Goal: Task Accomplishment & Management: Use online tool/utility

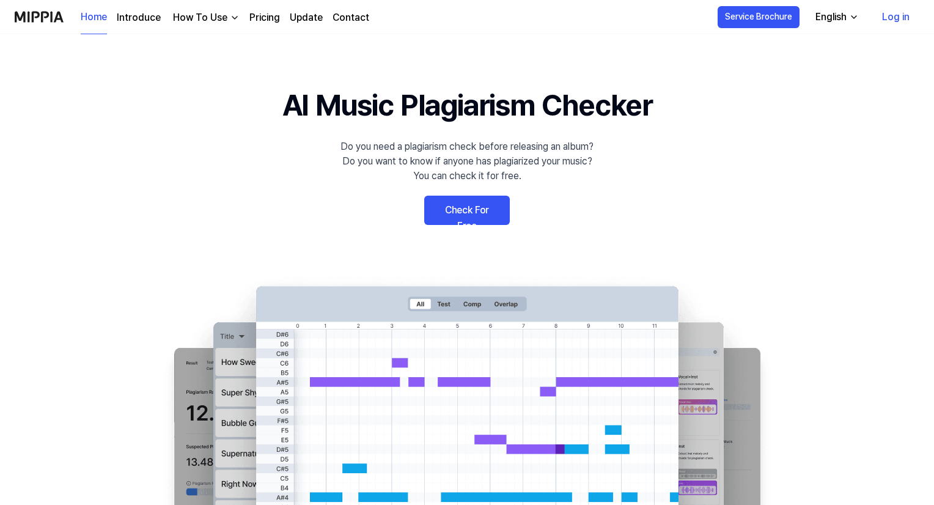
click at [461, 218] on link "Check For Free" at bounding box center [467, 210] width 86 height 29
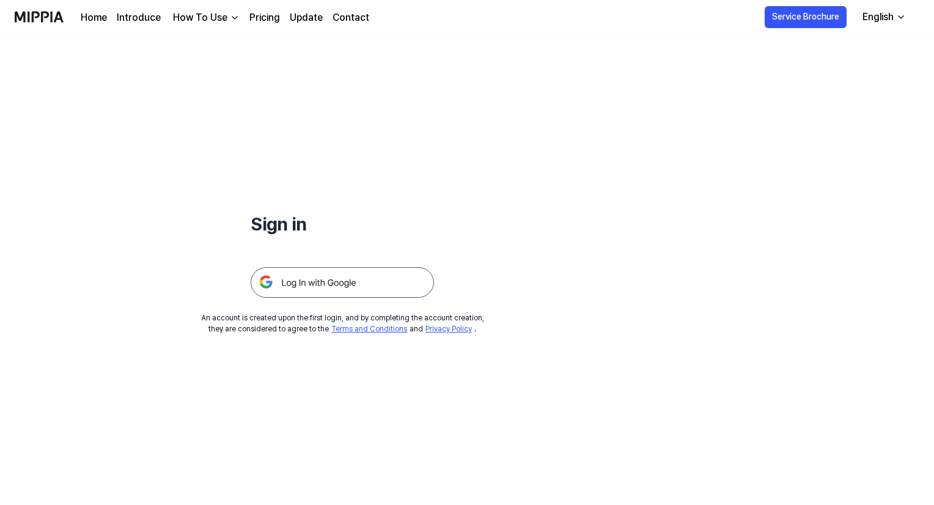
click at [380, 279] on img at bounding box center [342, 282] width 183 height 31
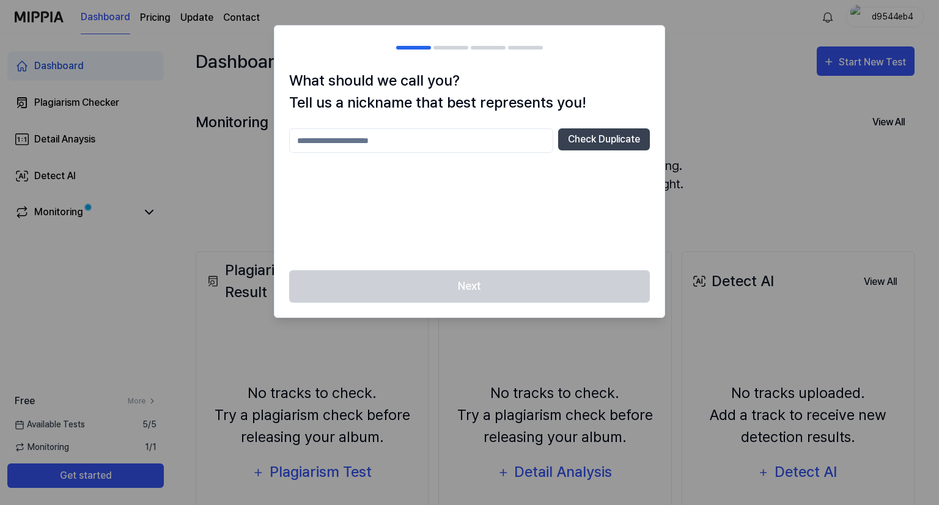
click at [457, 141] on input "text" at bounding box center [421, 140] width 264 height 24
type input "**********"
click at [584, 147] on button "Check Duplicate" at bounding box center [604, 139] width 92 height 22
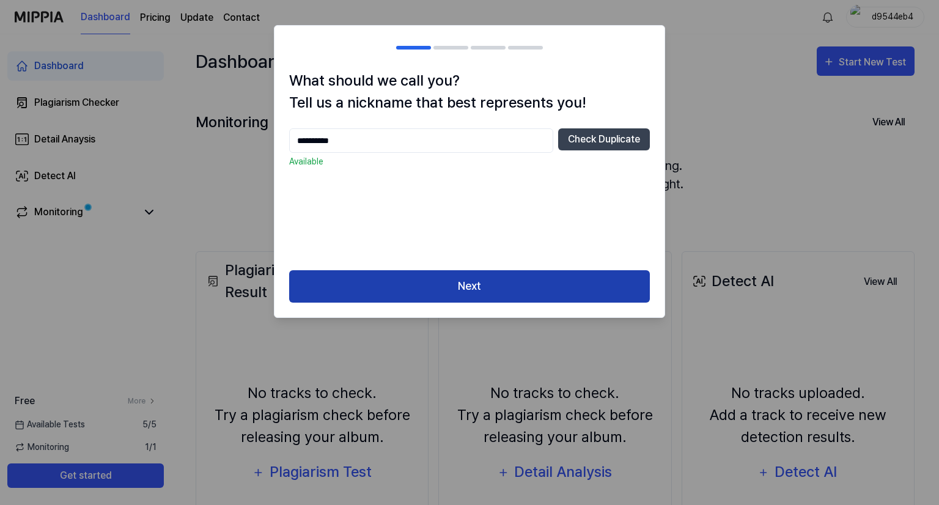
click at [557, 292] on button "Next" at bounding box center [469, 286] width 361 height 32
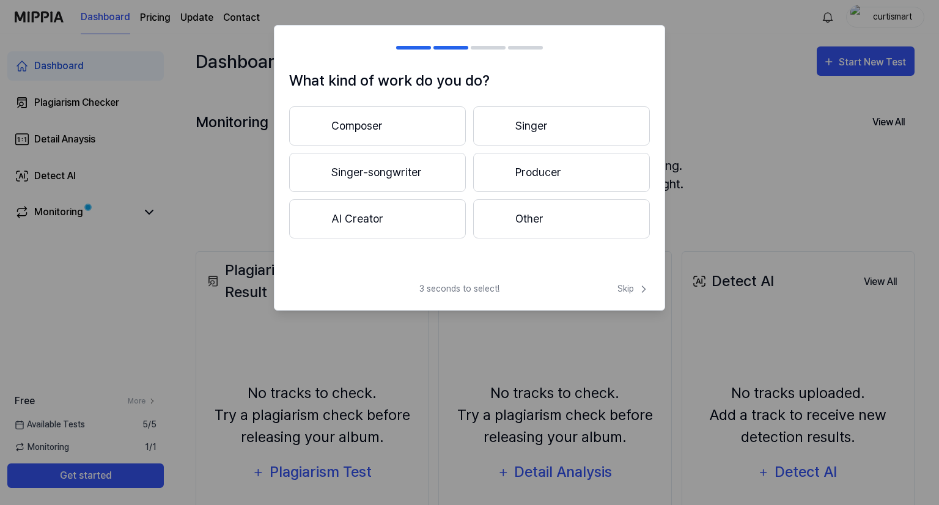
click at [402, 177] on button "Singer-songwriter" at bounding box center [377, 172] width 177 height 39
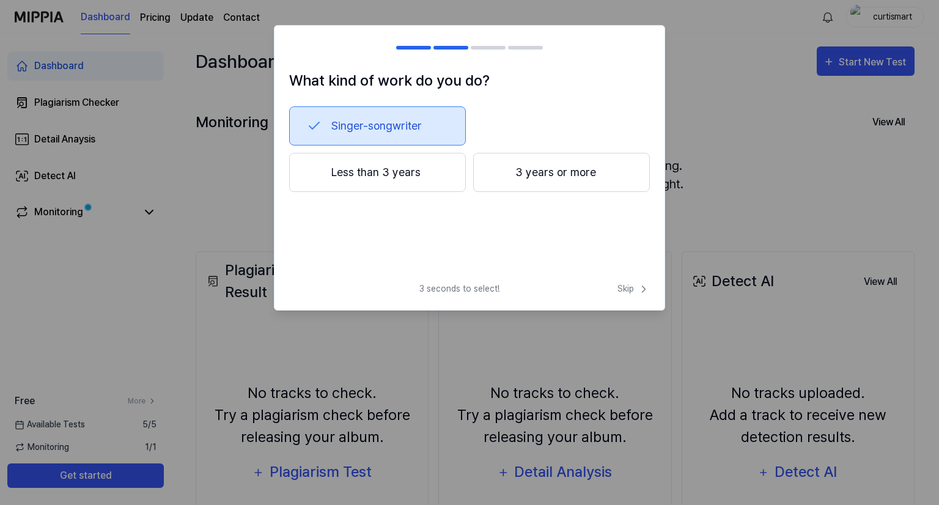
click at [449, 185] on button "Less than 3 years" at bounding box center [377, 172] width 177 height 39
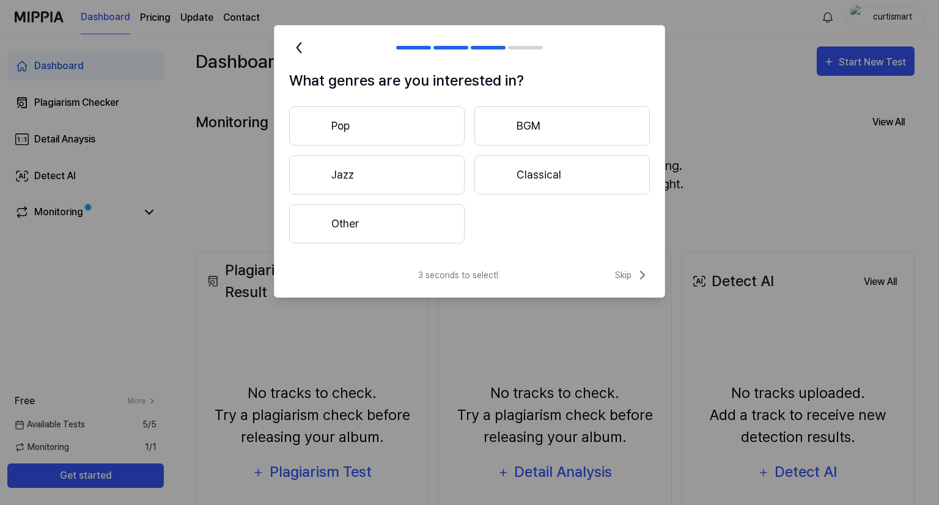
click at [453, 119] on button "Pop" at bounding box center [376, 125] width 175 height 39
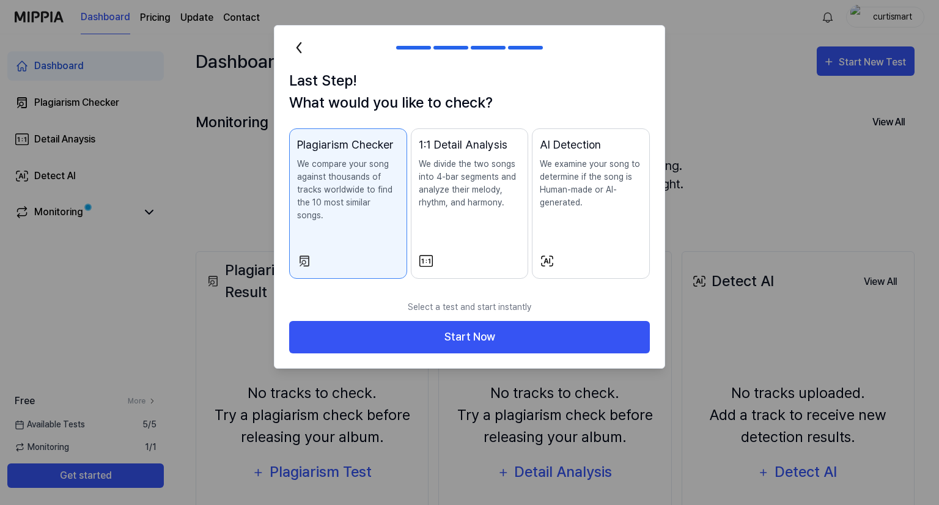
click at [584, 211] on div "AI Detection We examine your song to determine if the song is Human-made or AI-…" at bounding box center [591, 184] width 102 height 97
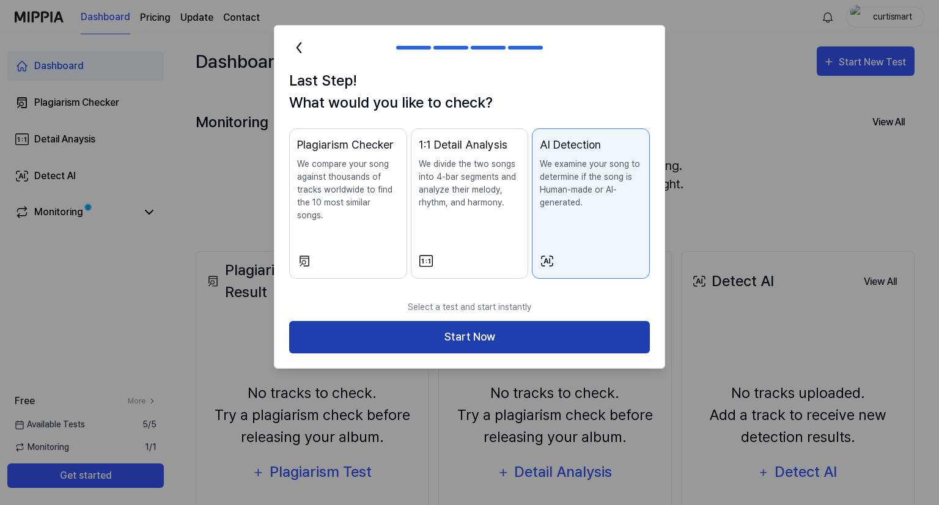
click at [561, 321] on button "Start Now" at bounding box center [469, 337] width 361 height 32
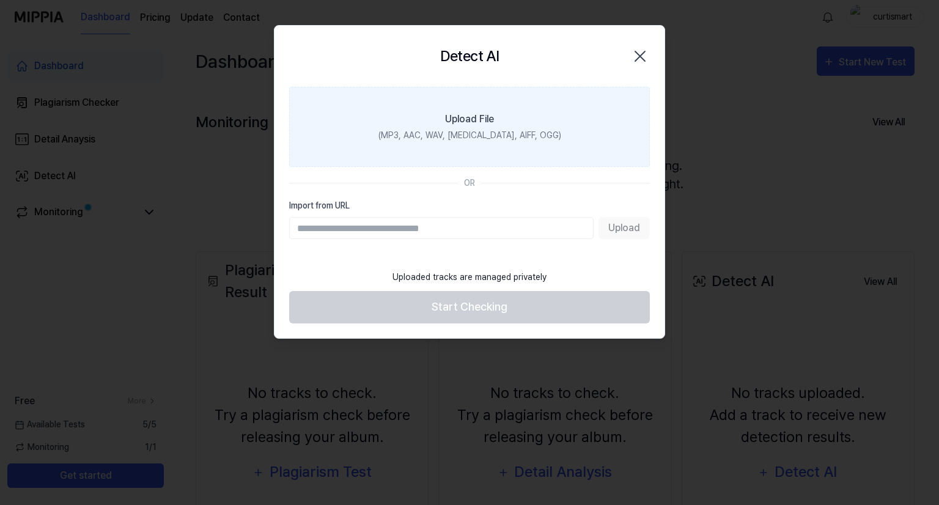
click at [501, 114] on label "Upload File (MP3, AAC, WAV, [MEDICAL_DATA], AIFF, OGG)" at bounding box center [469, 127] width 361 height 80
click at [0, 0] on input "Upload File (MP3, AAC, WAV, [MEDICAL_DATA], AIFF, OGG)" at bounding box center [0, 0] width 0 height 0
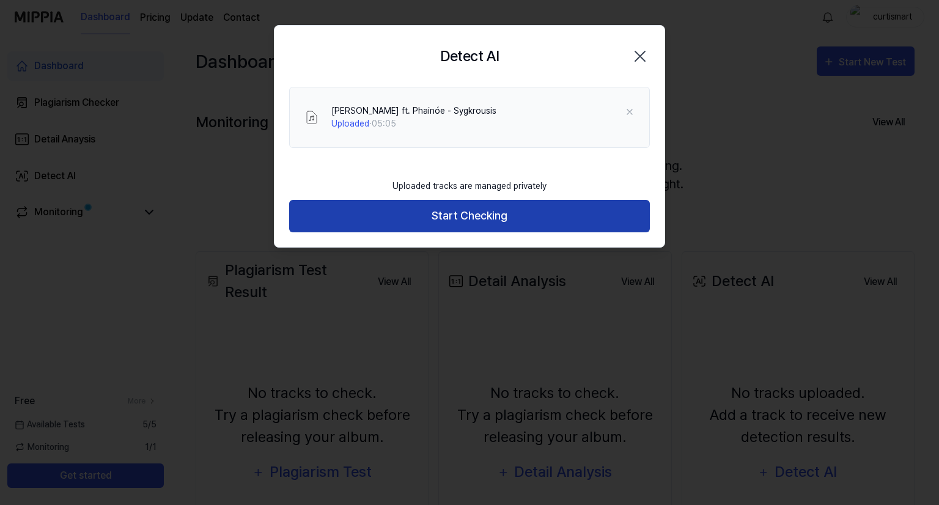
click at [535, 210] on button "Start Checking" at bounding box center [469, 216] width 361 height 32
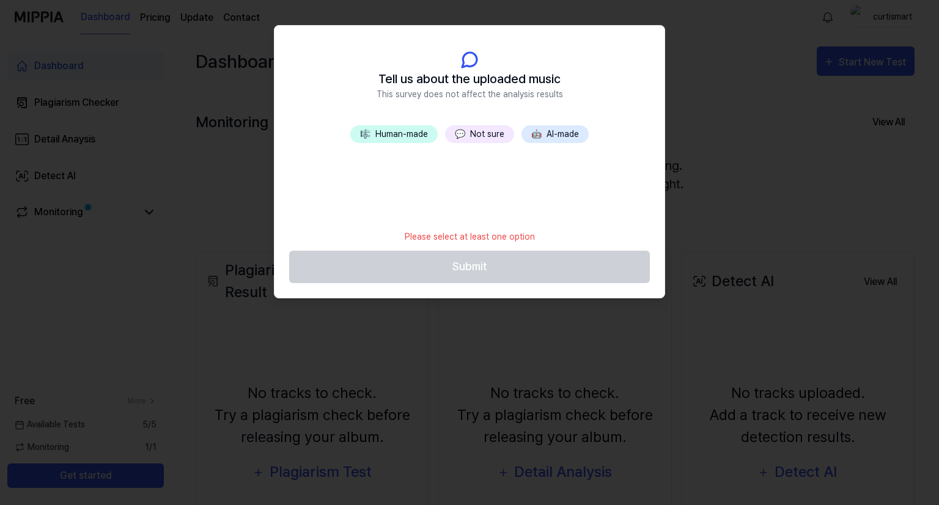
click at [479, 135] on button "💬 Not sure" at bounding box center [479, 134] width 69 height 18
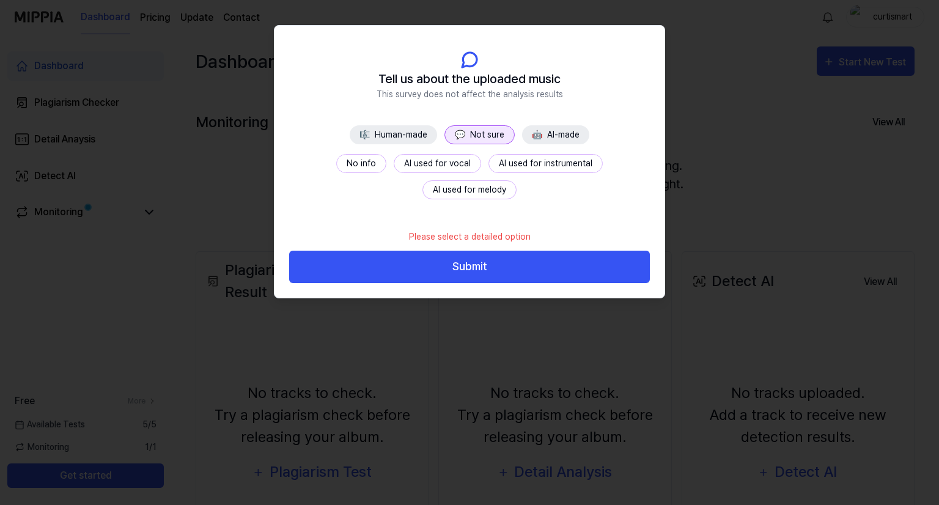
click at [409, 161] on button "AI used for vocal" at bounding box center [437, 163] width 87 height 19
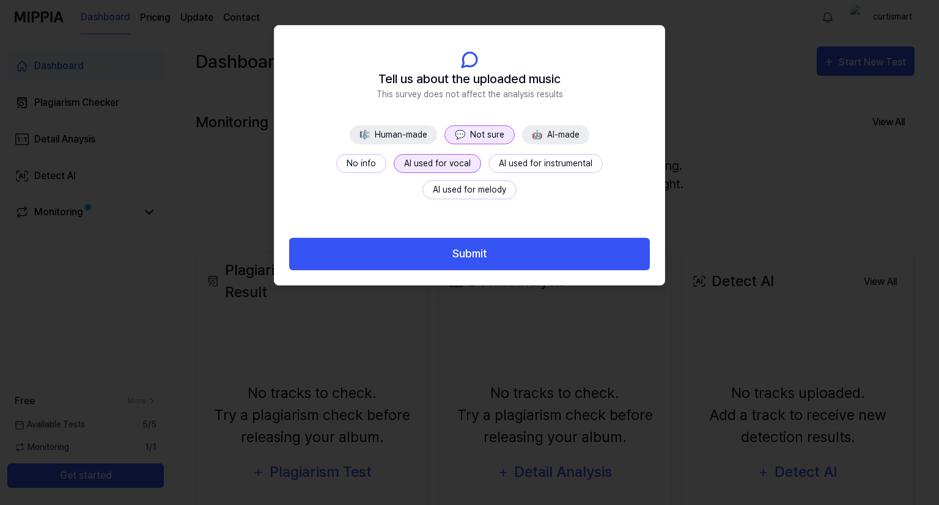
click at [394, 163] on button "AI used for vocal" at bounding box center [437, 163] width 87 height 19
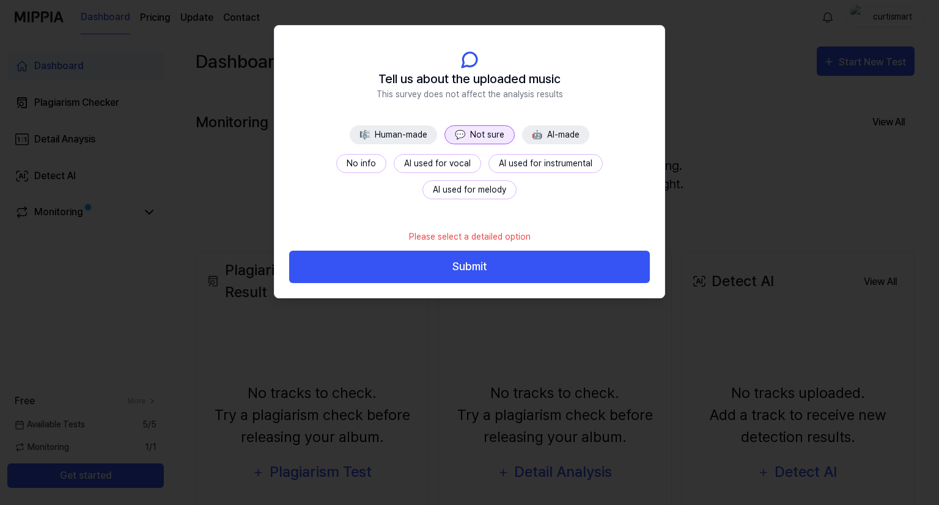
click at [336, 161] on button "No info" at bounding box center [361, 163] width 50 height 19
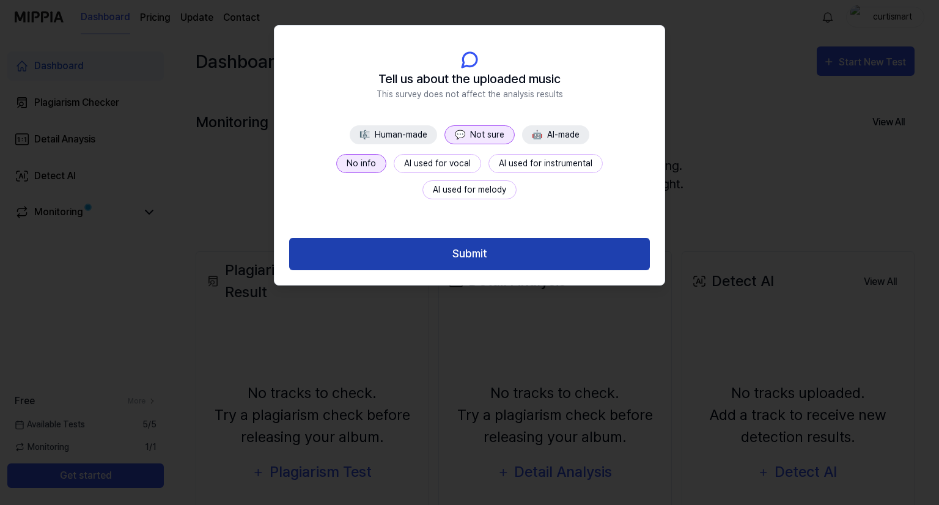
click at [411, 243] on button "Submit" at bounding box center [469, 254] width 361 height 32
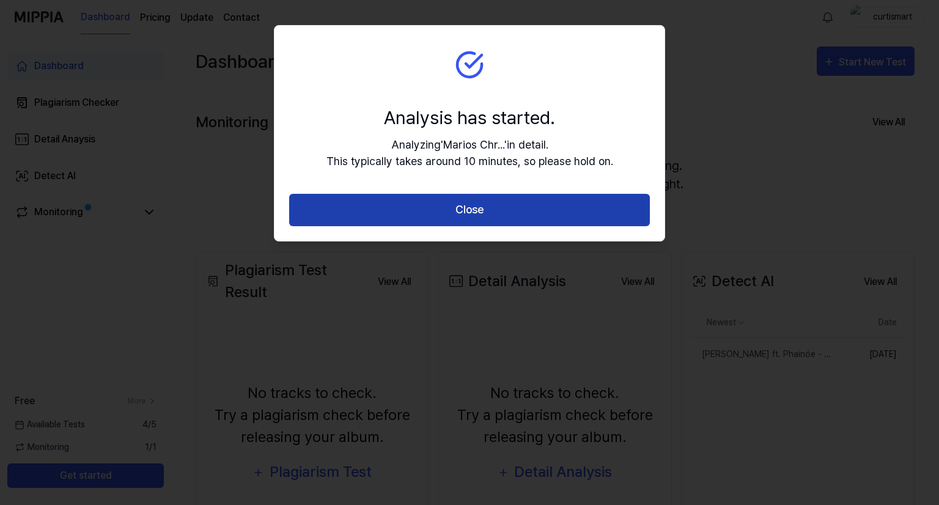
click at [518, 195] on button "Close" at bounding box center [469, 210] width 361 height 32
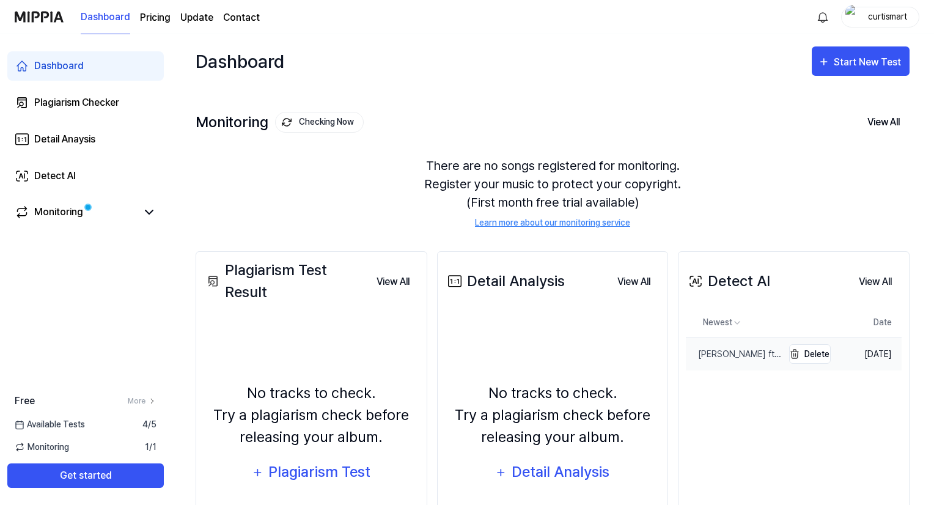
click at [746, 348] on div "[PERSON_NAME] ft. Phainóe - Sygkrousis" at bounding box center [734, 354] width 97 height 13
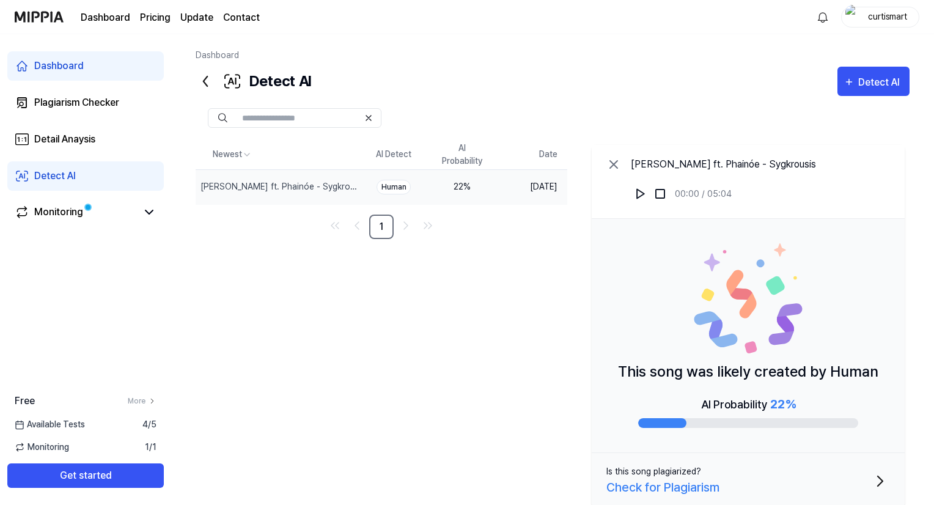
click at [461, 189] on div "22 %" at bounding box center [462, 186] width 49 height 13
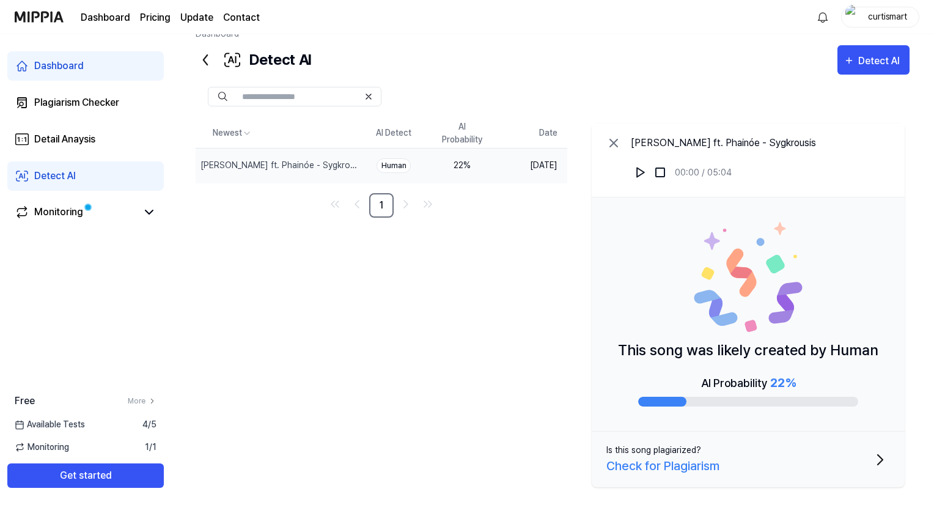
scroll to position [33, 0]
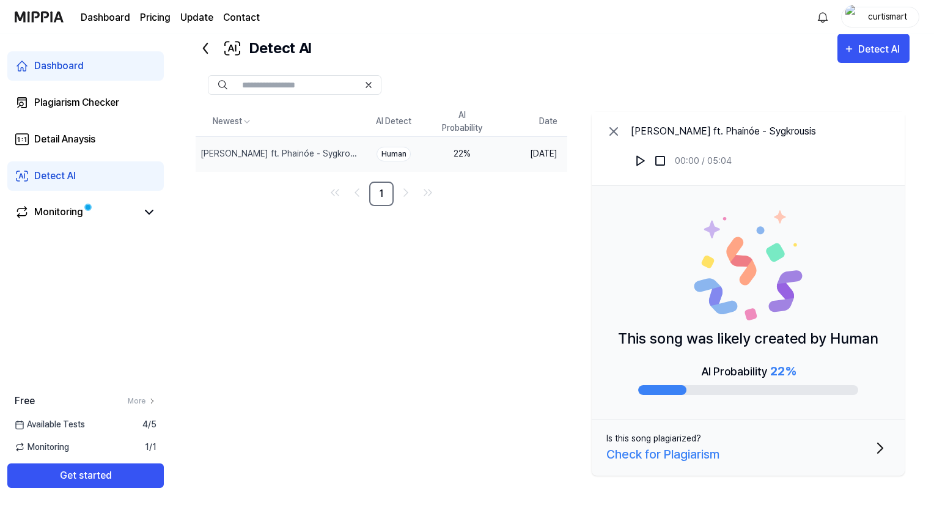
drag, startPoint x: 745, startPoint y: 441, endPoint x: 704, endPoint y: 292, distance: 154.1
click at [709, 296] on div "[PERSON_NAME] ft. Phainóe - Sygkrousis 00:00 / 05:04 This song was likely creat…" at bounding box center [748, 294] width 313 height 364
click at [452, 147] on div "22 %" at bounding box center [462, 153] width 49 height 13
click at [134, 455] on div "Free More Available Tests 4 / 5 Monitoring 1 / 1 Get started" at bounding box center [85, 441] width 171 height 94
click at [117, 448] on div "Monitoring 1 / 1" at bounding box center [85, 447] width 171 height 13
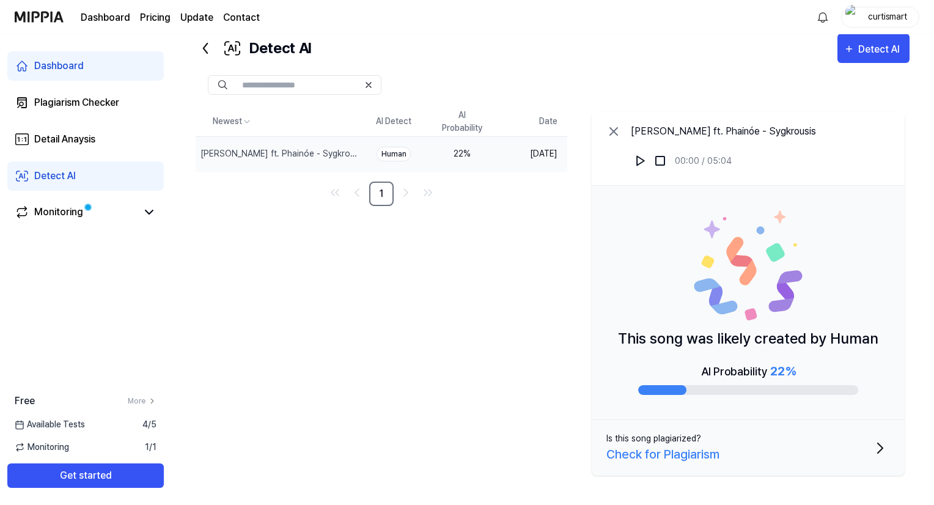
click at [74, 430] on span "Available Tests" at bounding box center [50, 424] width 70 height 13
click at [59, 424] on span "Available Tests" at bounding box center [50, 424] width 70 height 13
click at [620, 448] on div "Check for Plagiarism" at bounding box center [662, 454] width 113 height 18
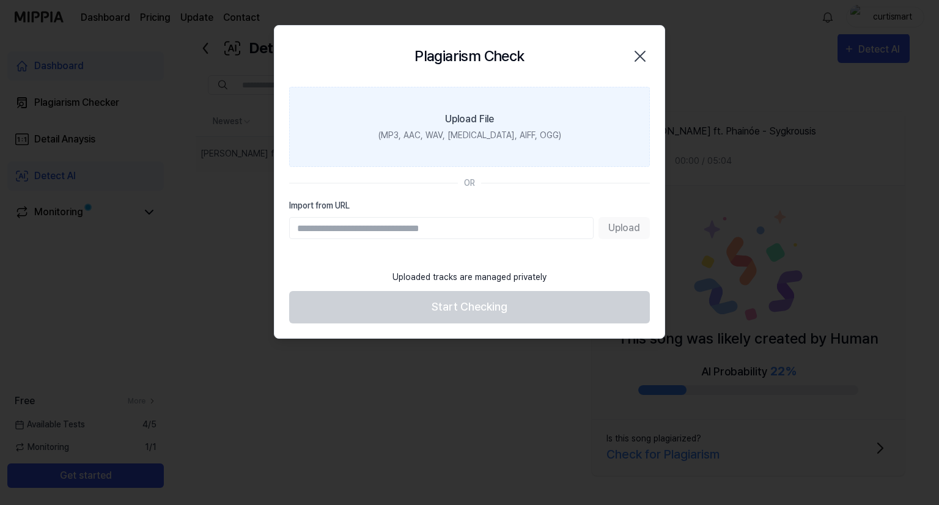
click at [514, 147] on label "Upload File (MP3, AAC, WAV, [MEDICAL_DATA], AIFF, OGG)" at bounding box center [469, 127] width 361 height 80
click at [0, 0] on input "Upload File (MP3, AAC, WAV, [MEDICAL_DATA], AIFF, OGG)" at bounding box center [0, 0] width 0 height 0
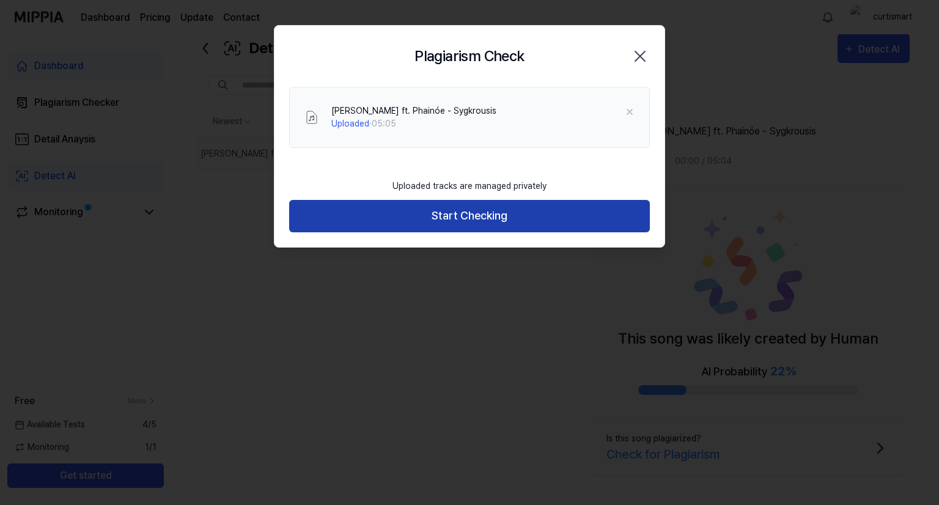
click at [509, 211] on button "Start Checking" at bounding box center [469, 216] width 361 height 32
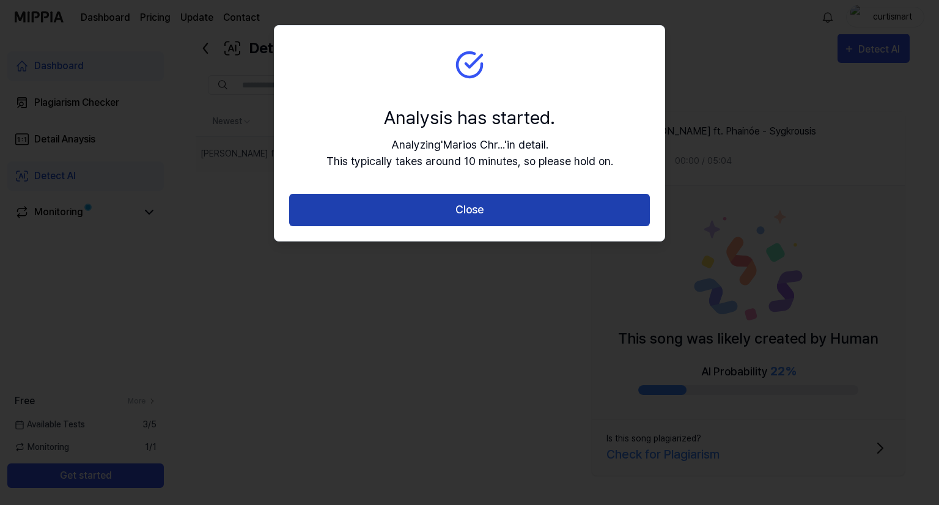
click at [472, 216] on button "Close" at bounding box center [469, 210] width 361 height 32
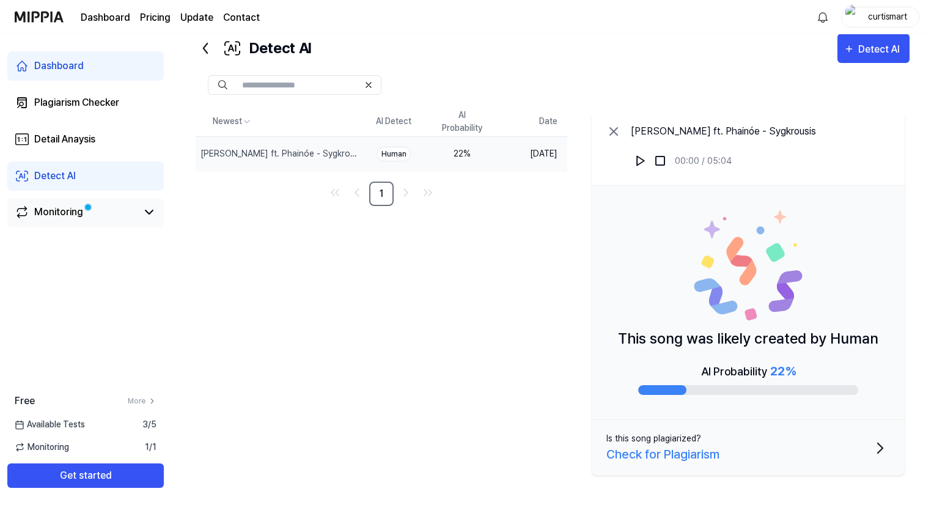
click at [91, 204] on div "Monitoring" at bounding box center [85, 212] width 156 height 29
click at [60, 221] on div "Monitoring" at bounding box center [85, 212] width 156 height 29
click at [61, 218] on div "Monitoring" at bounding box center [58, 212] width 49 height 15
click at [145, 215] on icon at bounding box center [149, 212] width 15 height 15
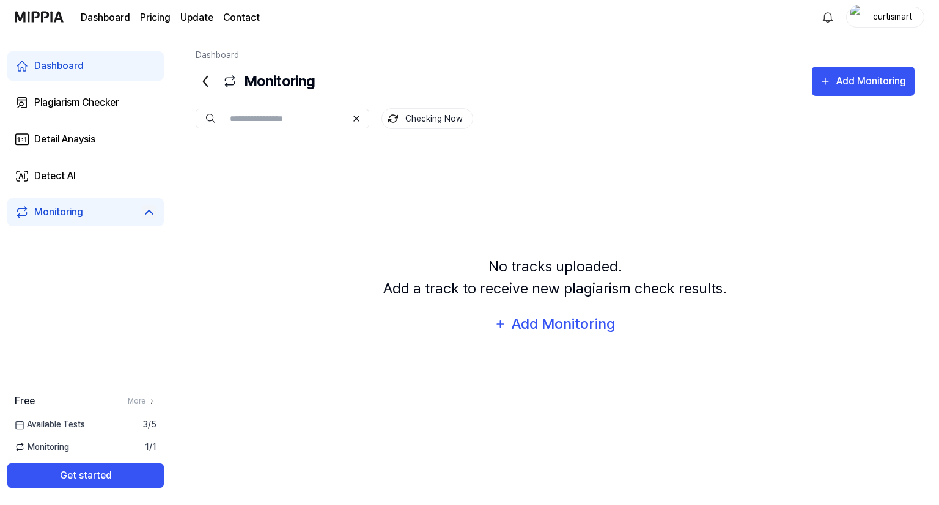
click at [145, 215] on icon at bounding box center [149, 212] width 15 height 15
click at [78, 175] on link "Detect AI" at bounding box center [85, 175] width 156 height 29
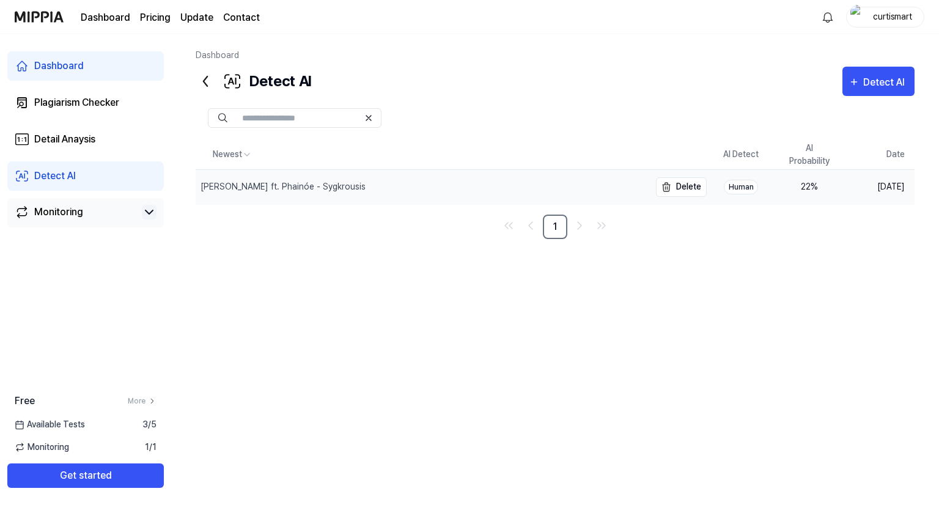
click at [523, 188] on div "[PERSON_NAME] ft. Phainóe - Sygkrousis" at bounding box center [423, 187] width 454 height 34
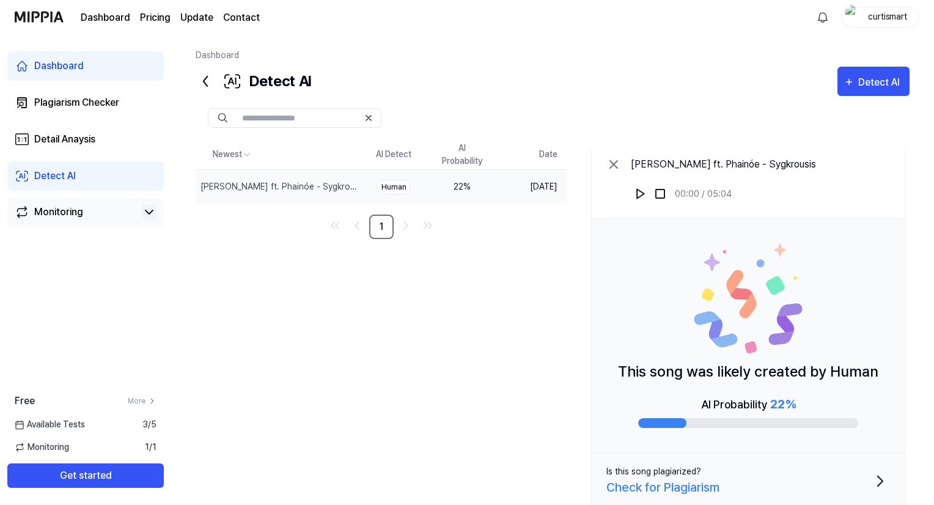
click at [736, 314] on img at bounding box center [748, 298] width 110 height 110
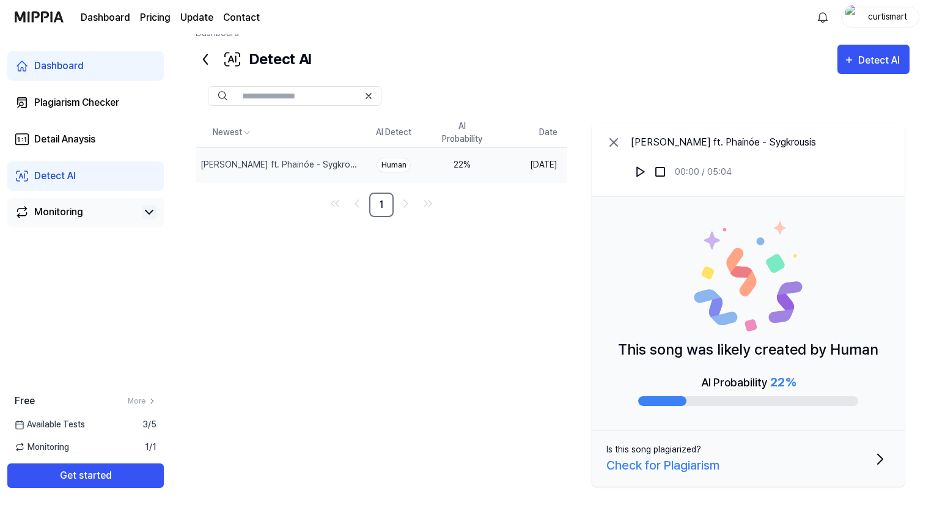
scroll to position [33, 0]
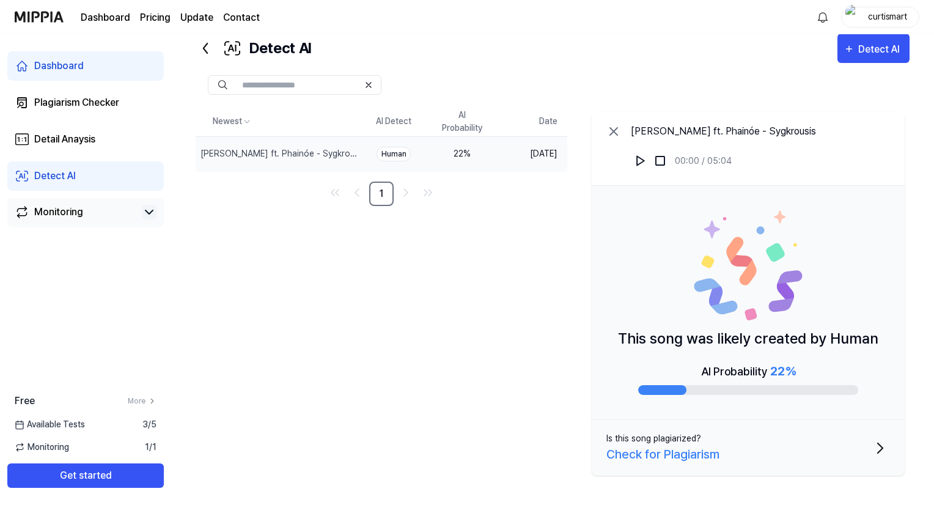
click at [394, 155] on div "Human" at bounding box center [393, 154] width 34 height 15
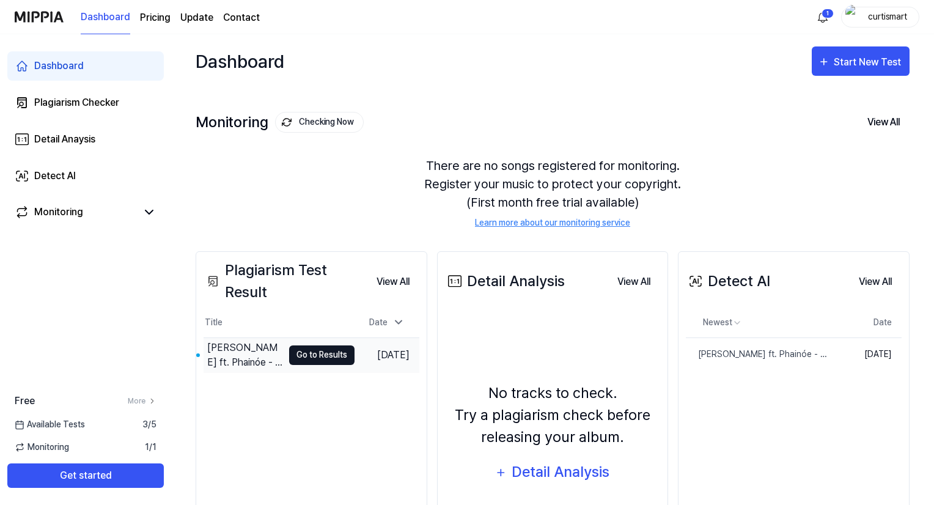
click at [330, 360] on button "Go to Results" at bounding box center [321, 355] width 65 height 20
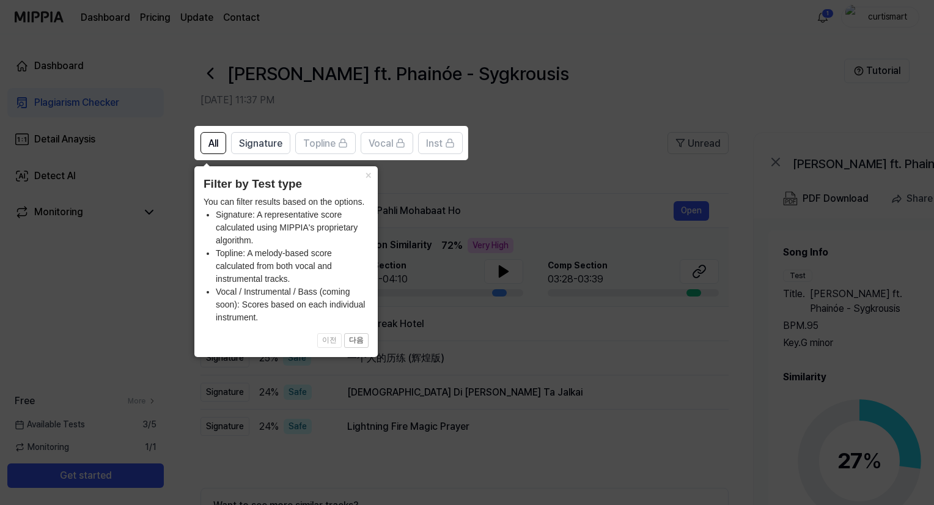
click at [507, 401] on icon at bounding box center [469, 252] width 939 height 505
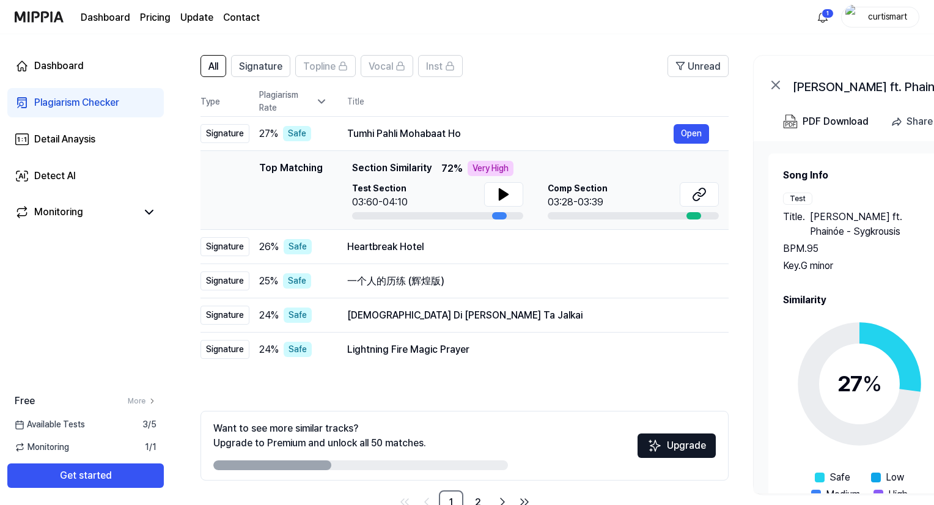
scroll to position [50, 0]
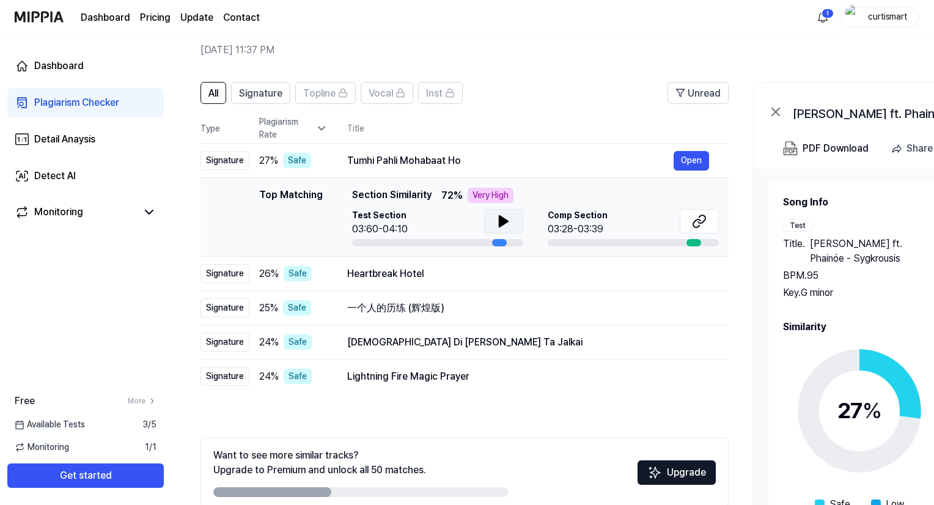
click at [487, 225] on button at bounding box center [503, 221] width 39 height 24
click at [692, 226] on icon at bounding box center [699, 221] width 15 height 15
click at [672, 234] on div "Comp Section 03:28-03:39" at bounding box center [633, 223] width 171 height 28
click at [602, 224] on div "03:28-03:39" at bounding box center [578, 229] width 60 height 15
click at [499, 220] on icon at bounding box center [503, 221] width 9 height 11
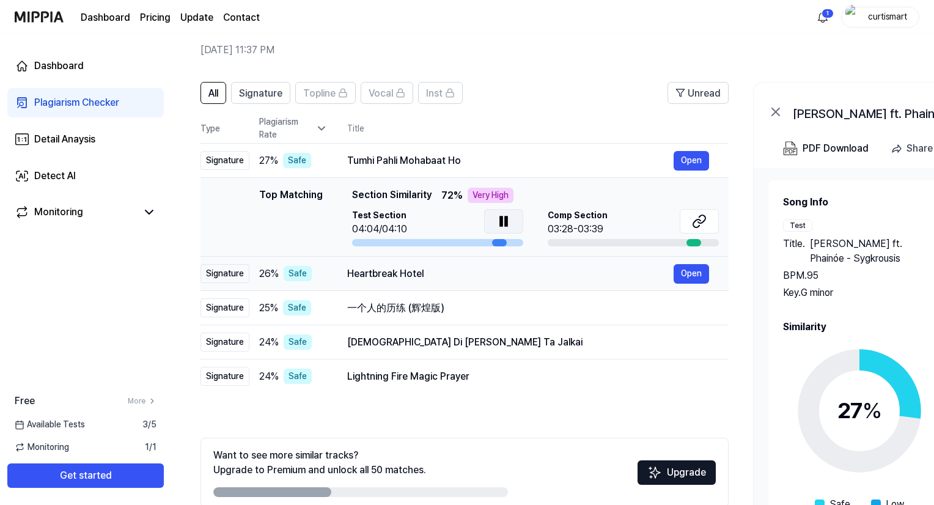
click at [379, 281] on div "Heartbreak Hotel Open" at bounding box center [528, 274] width 362 height 20
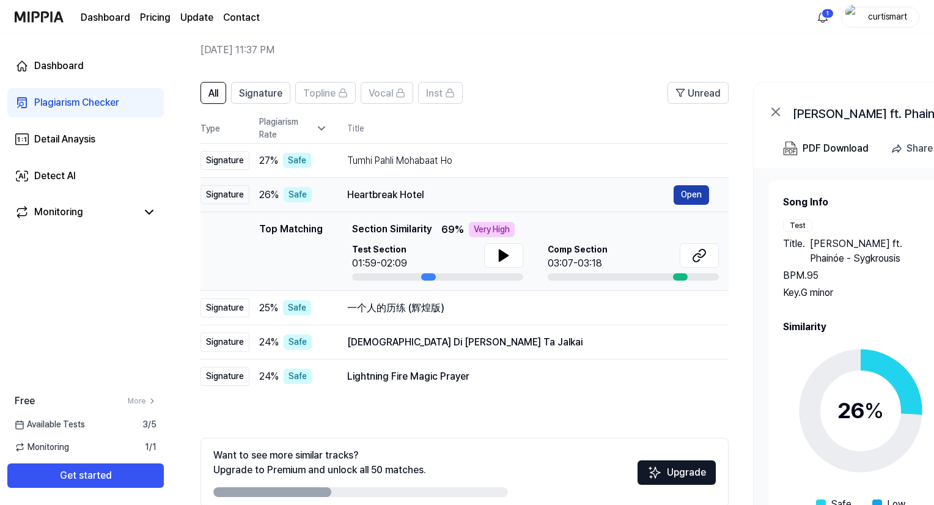
click at [680, 191] on button "Open" at bounding box center [691, 195] width 35 height 20
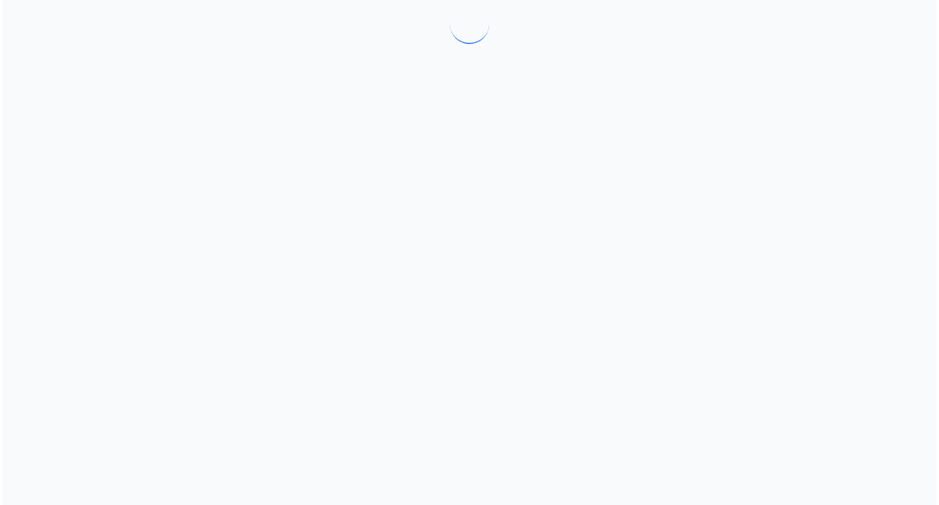
scroll to position [0, 0]
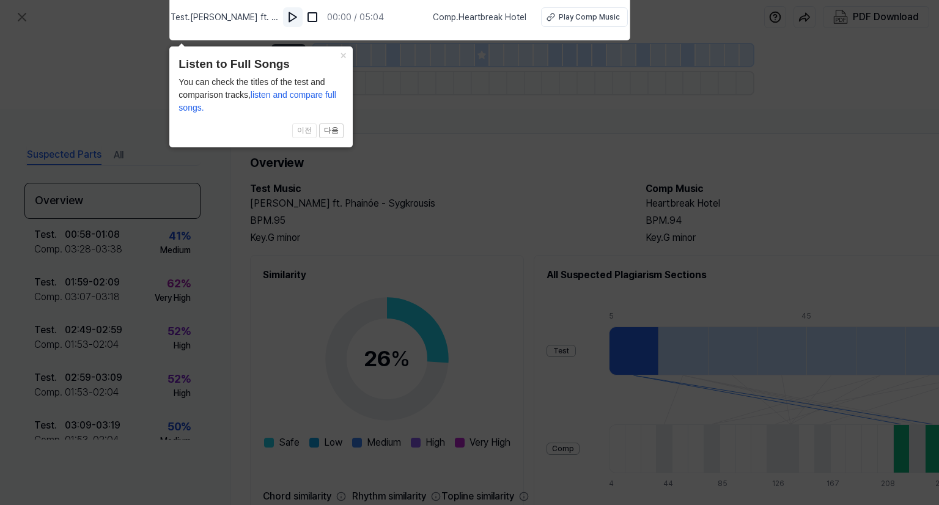
click at [299, 22] on img at bounding box center [293, 17] width 12 height 12
click at [299, 22] on img at bounding box center [294, 17] width 12 height 12
click at [503, 166] on icon at bounding box center [469, 249] width 939 height 511
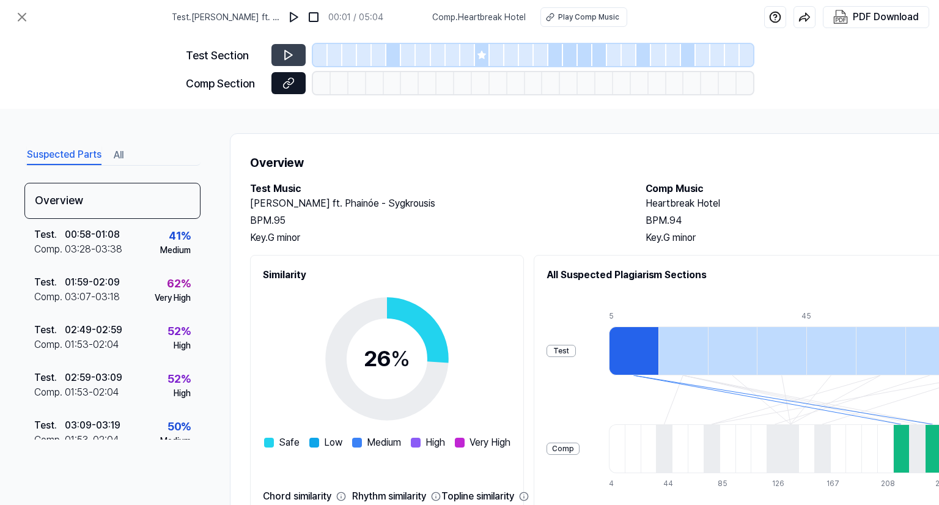
click at [284, 81] on icon at bounding box center [288, 83] width 12 height 12
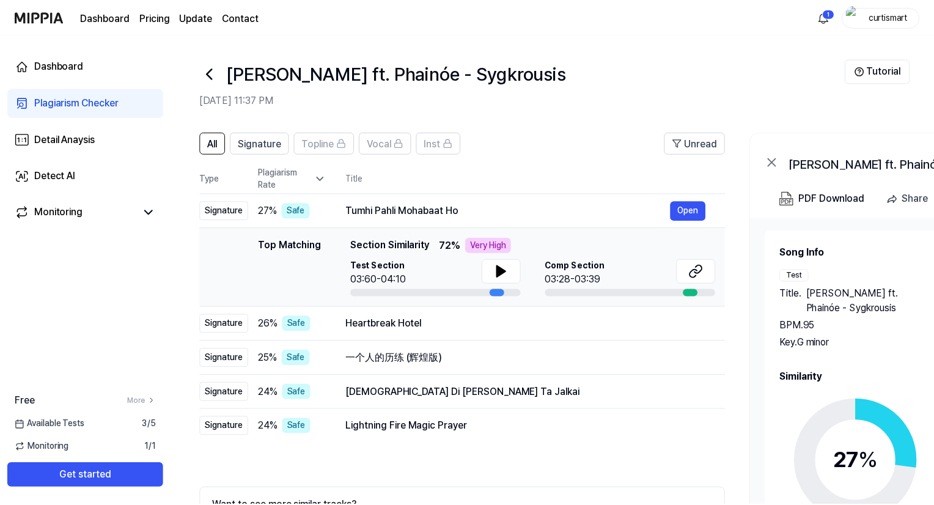
scroll to position [50, 0]
